Goal: Information Seeking & Learning: Learn about a topic

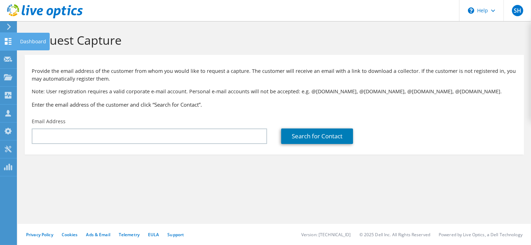
click at [25, 39] on div "Dashboard" at bounding box center [33, 42] width 33 height 18
click at [9, 42] on use at bounding box center [8, 41] width 7 height 7
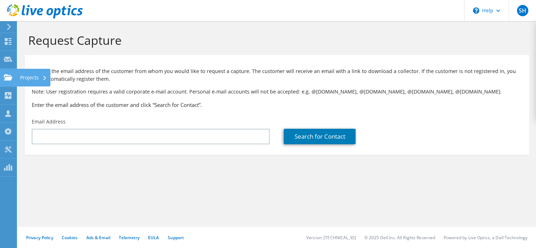
click at [9, 76] on use at bounding box center [8, 77] width 8 height 6
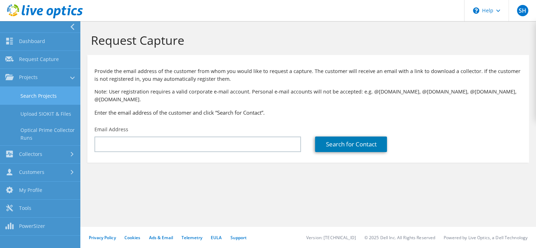
click at [48, 92] on link "Search Projects" at bounding box center [40, 96] width 80 height 18
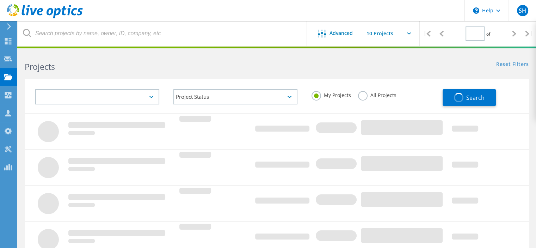
type input "1"
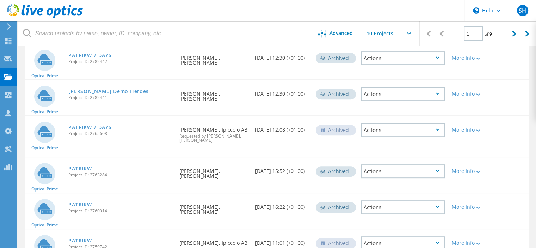
scroll to position [251, 0]
click at [94, 124] on link "PATRIKW 7 DAYS" at bounding box center [89, 126] width 43 height 5
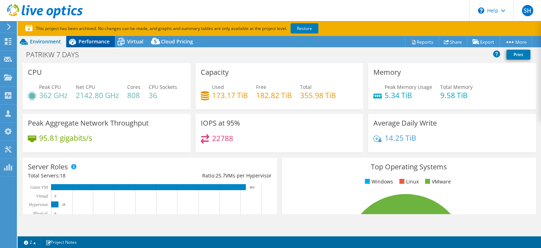
click at [79, 43] on span "Performance" at bounding box center [94, 41] width 31 height 7
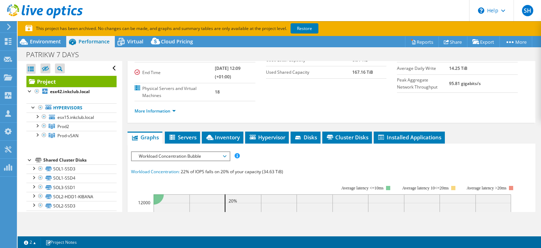
click at [199, 124] on div "Project Details Prepared for: [PERSON_NAME], [PERSON_NAME][EMAIL_ADDRESS][DOMAI…" at bounding box center [331, 215] width 418 height 464
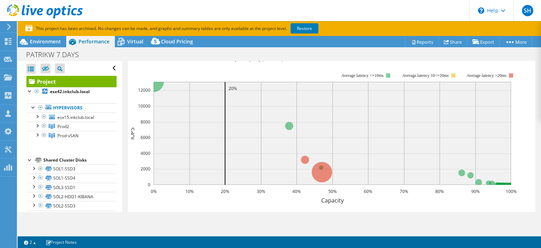
scroll to position [101, 0]
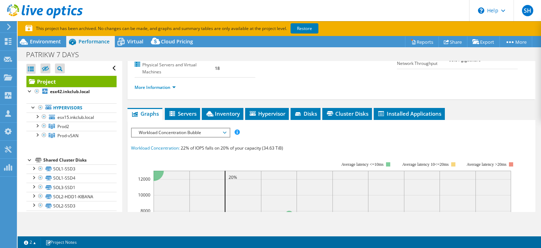
click at [189, 129] on span "Workload Concentration Bubble" at bounding box center [180, 132] width 90 height 8
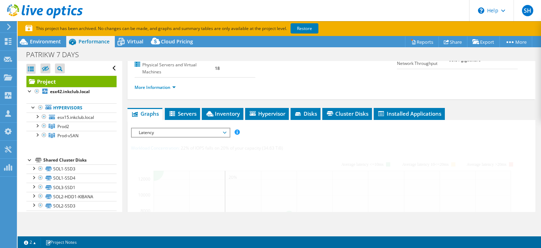
drag, startPoint x: 169, startPoint y: 167, endPoint x: 160, endPoint y: 132, distance: 36.6
click at [160, 132] on span "Latency" at bounding box center [180, 132] width 90 height 8
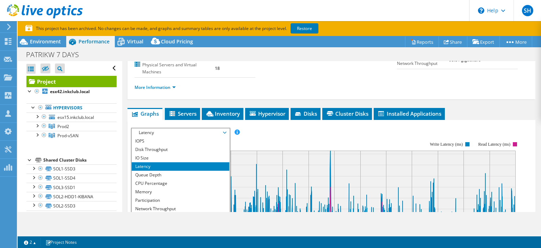
click at [160, 132] on span "Latency" at bounding box center [180, 132] width 90 height 8
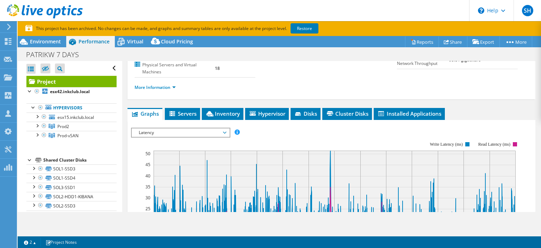
click at [160, 132] on span "Latency" at bounding box center [180, 132] width 90 height 8
click at [154, 128] on span "Latency" at bounding box center [180, 132] width 90 height 8
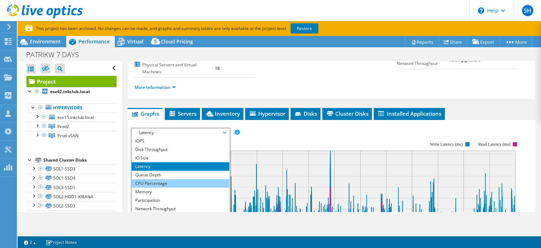
click at [152, 180] on li "CPU Percentage" at bounding box center [181, 183] width 98 height 8
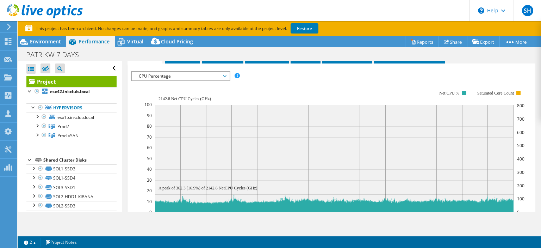
scroll to position [173, 0]
